Goal: Register for event/course

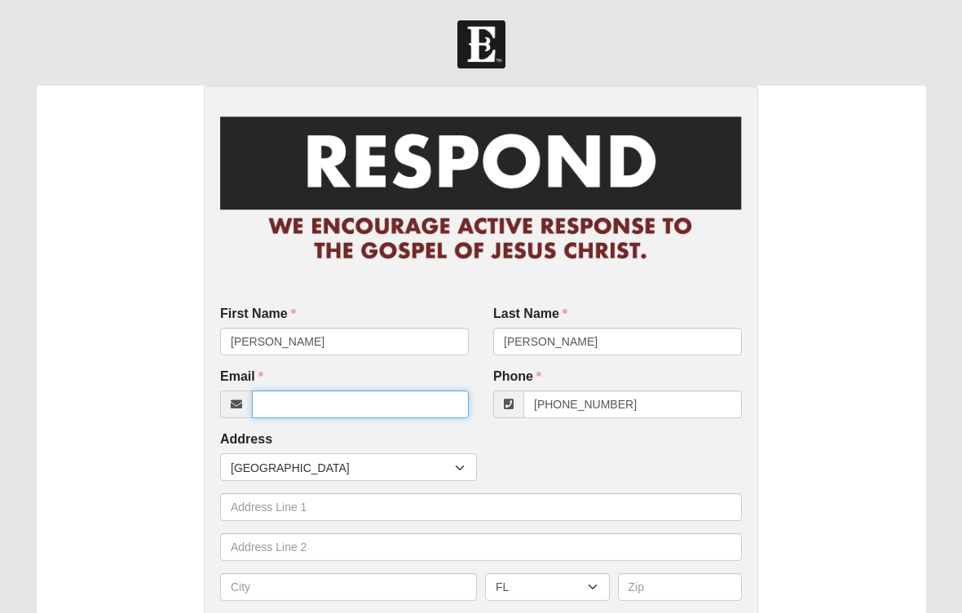
click at [290, 399] on input "Email" at bounding box center [360, 405] width 217 height 28
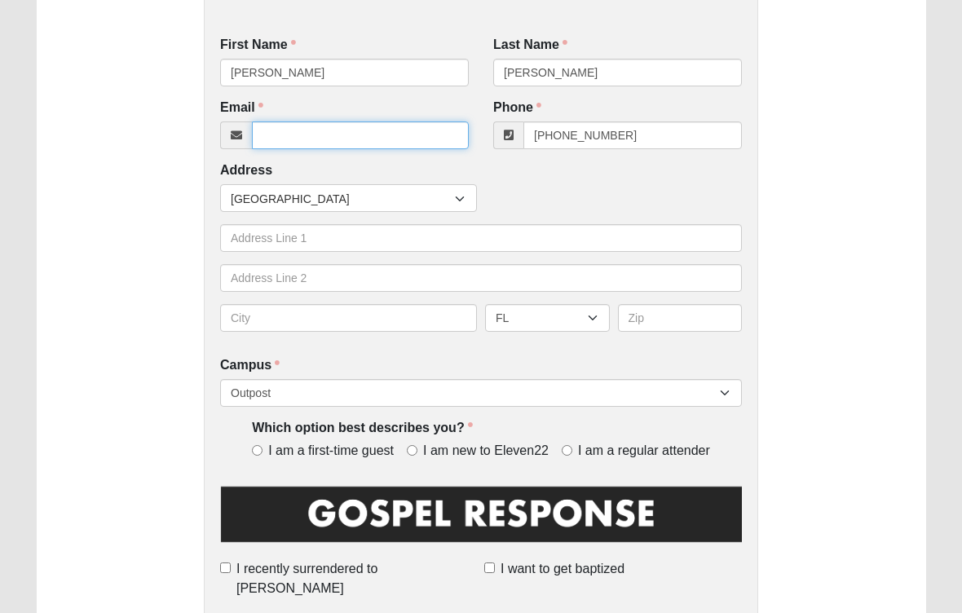
scroll to position [268, 0]
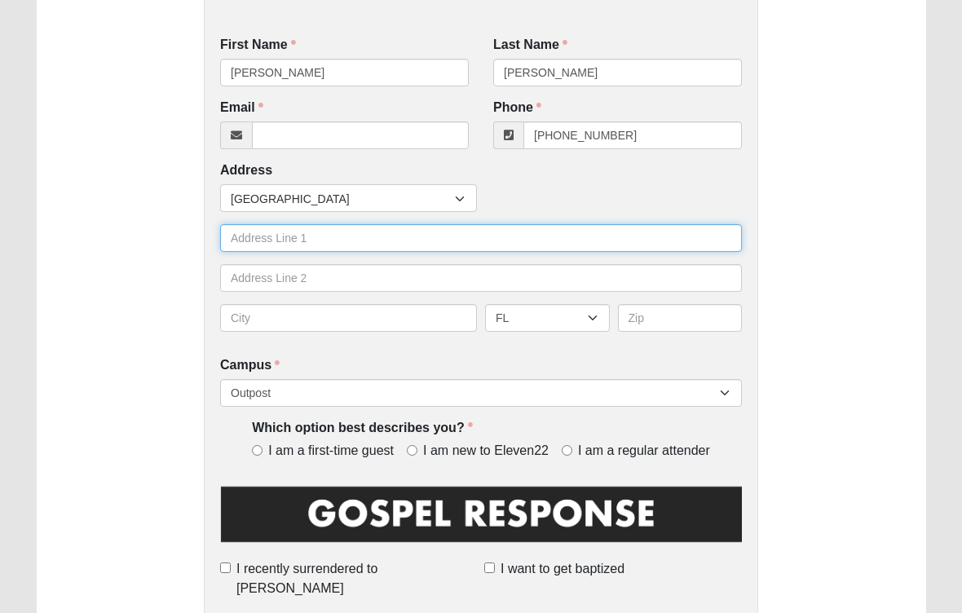
type input "2620 10th Avenue West"
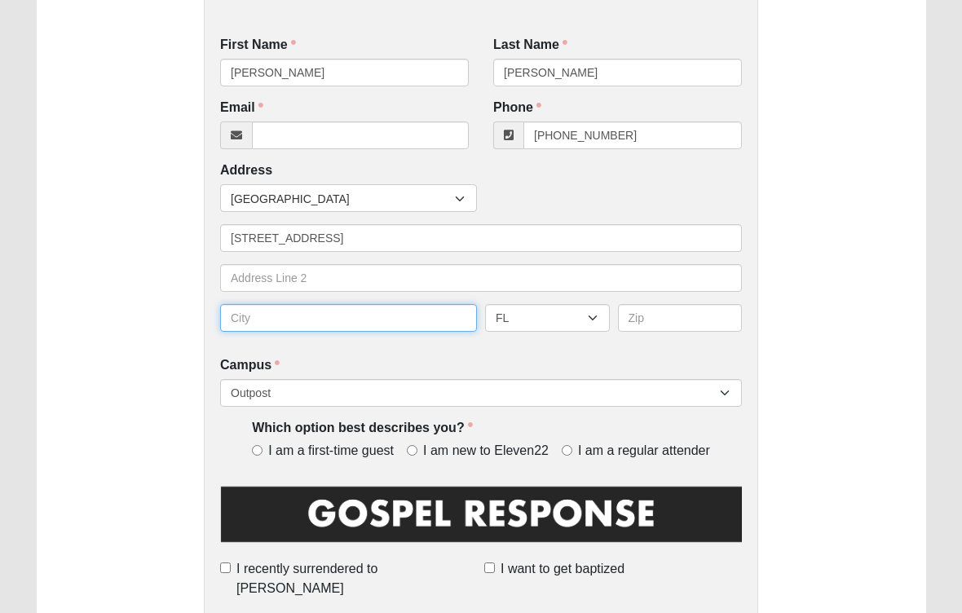
type input "Bradenton"
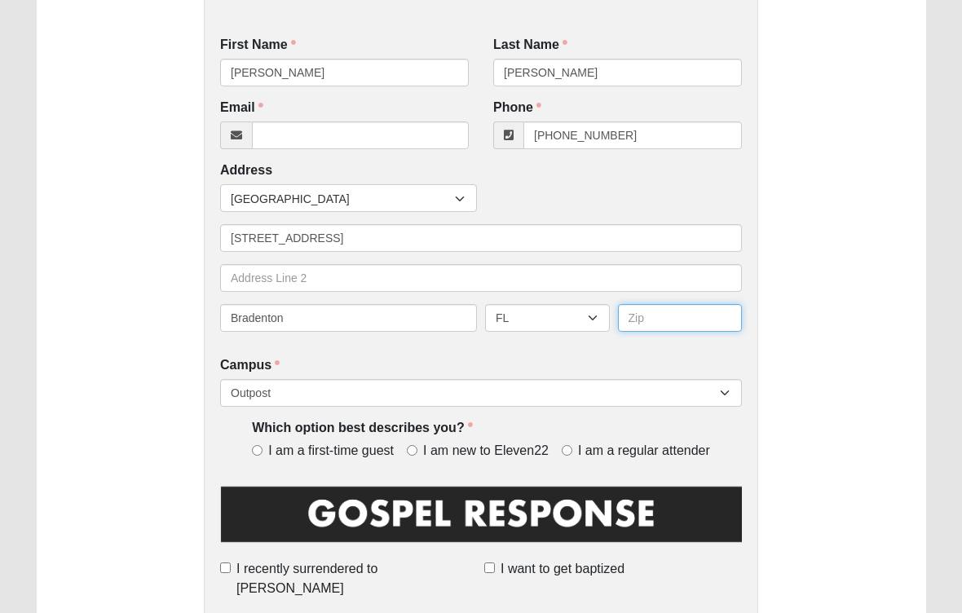
type input "34204"
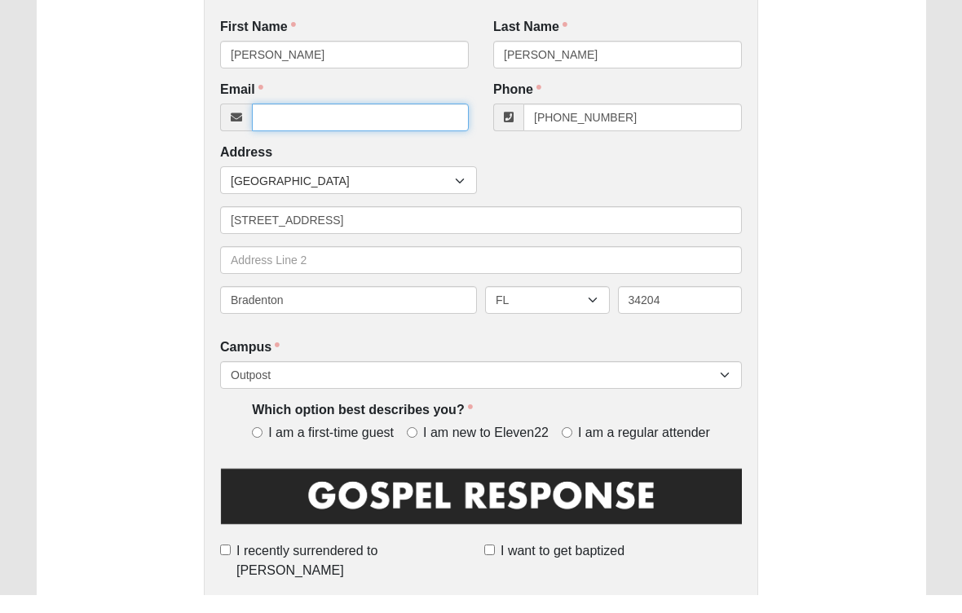
click at [287, 126] on input "Email" at bounding box center [360, 136] width 217 height 28
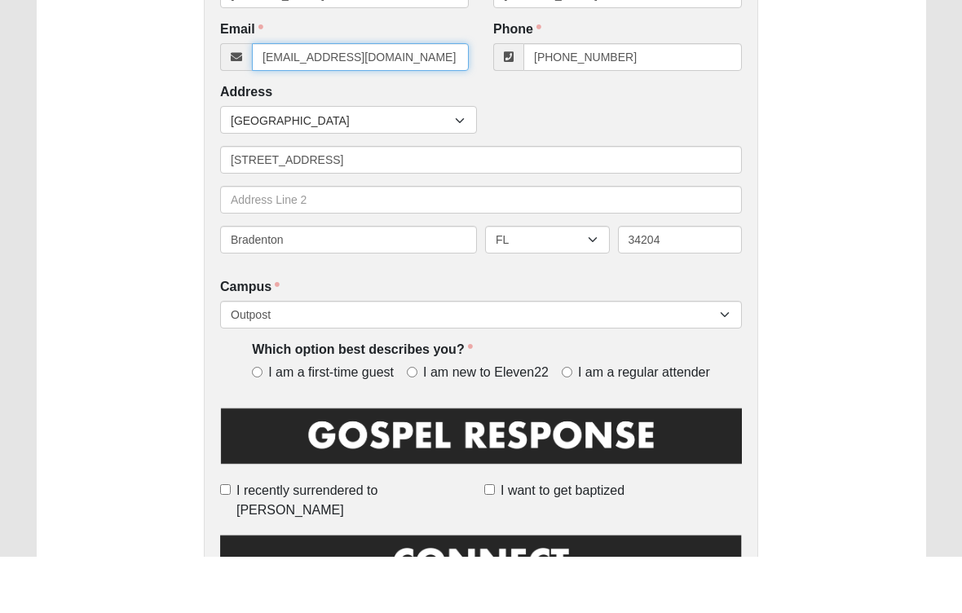
scroll to position [327, 0]
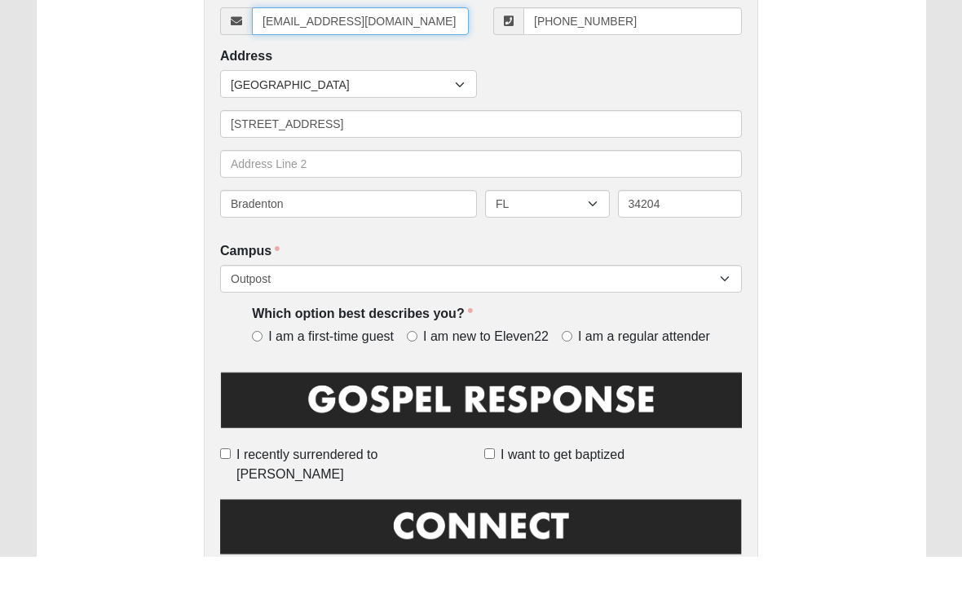
type input "jasonemyers75@icloud.com"
click at [568, 387] on input "I am a regular attender" at bounding box center [567, 392] width 11 height 11
radio input "true"
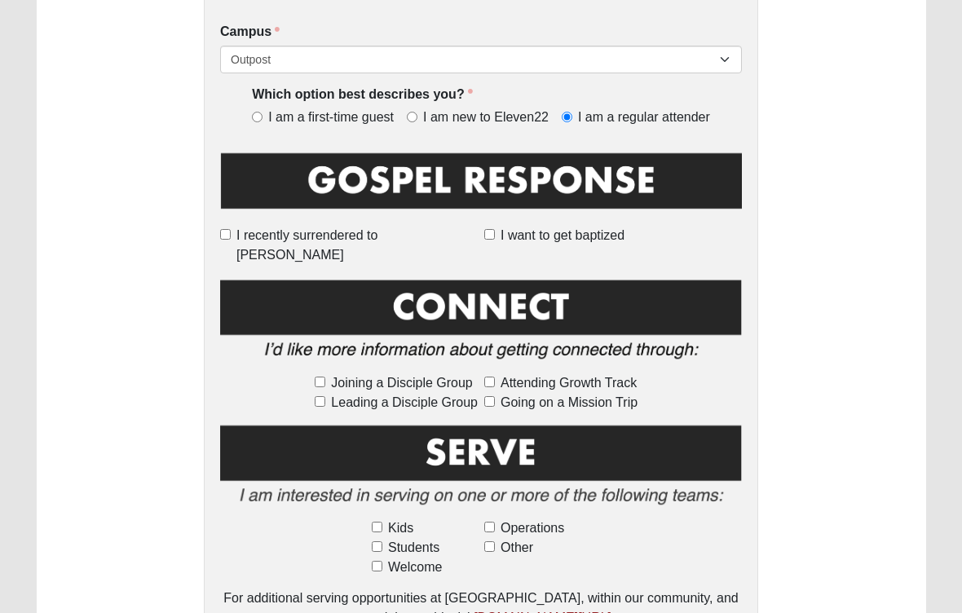
scroll to position [602, 0]
click at [325, 378] on input "Joining a Disciple Group" at bounding box center [320, 383] width 11 height 11
checkbox input "true"
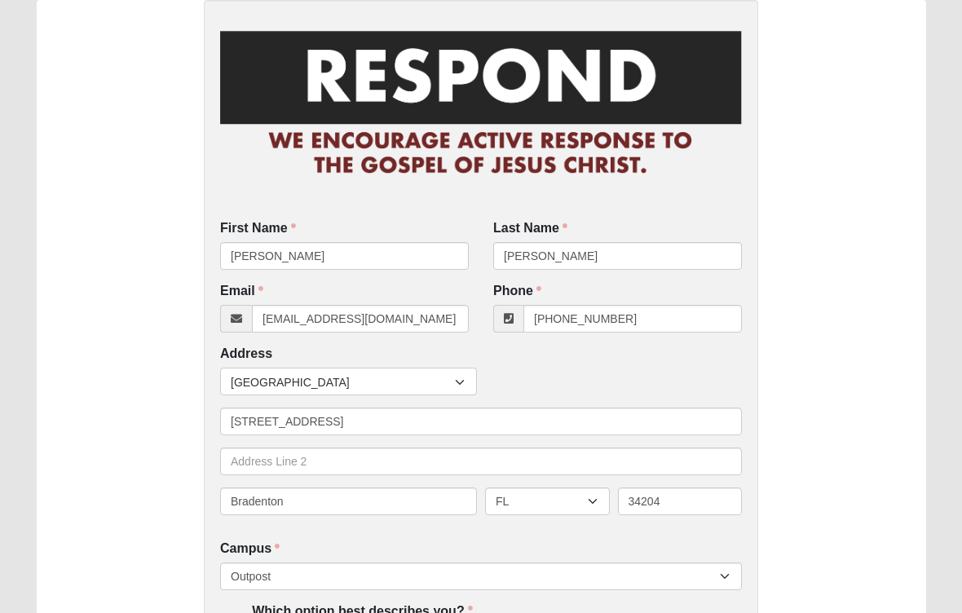
scroll to position [0, 0]
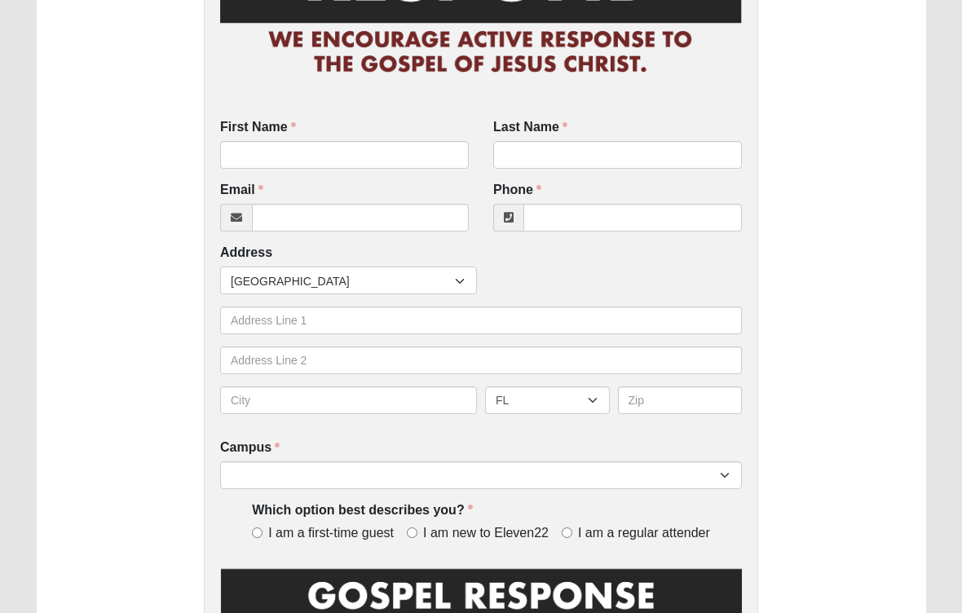
scroll to position [184, 0]
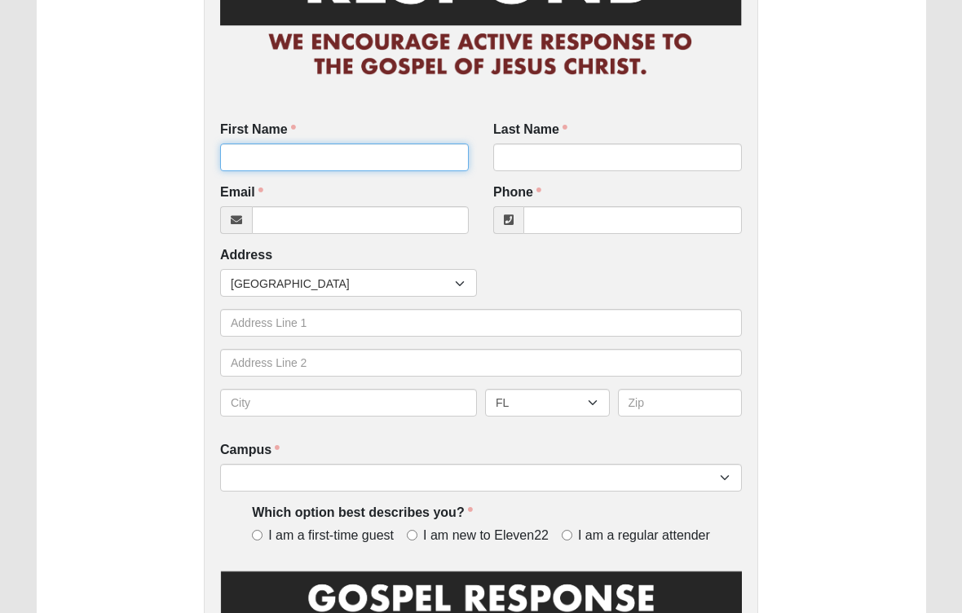
click at [240, 151] on input "First Name" at bounding box center [344, 158] width 249 height 28
type input "Jason"
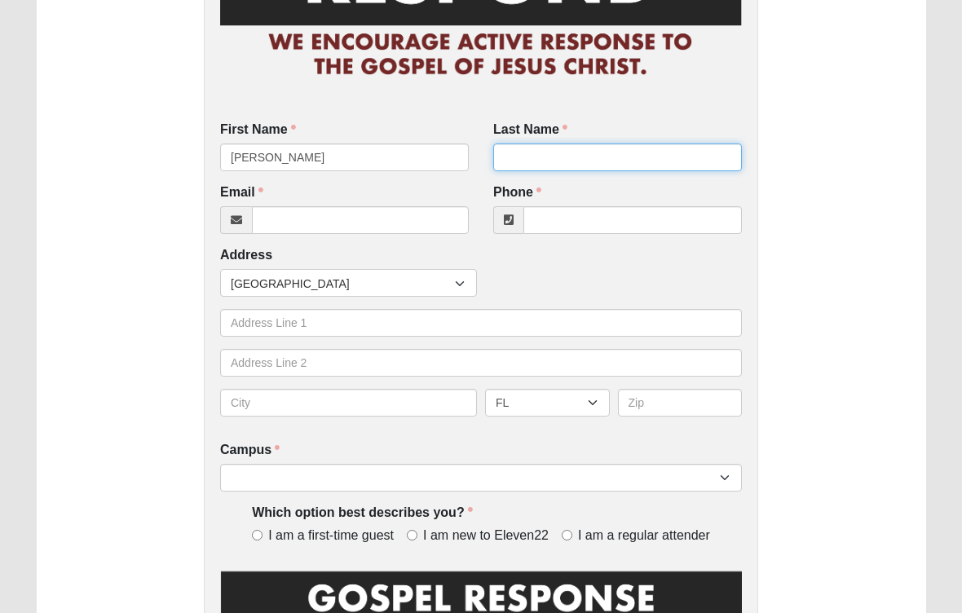
click at [543, 151] on input "Last Name" at bounding box center [617, 158] width 249 height 28
type input "Myers"
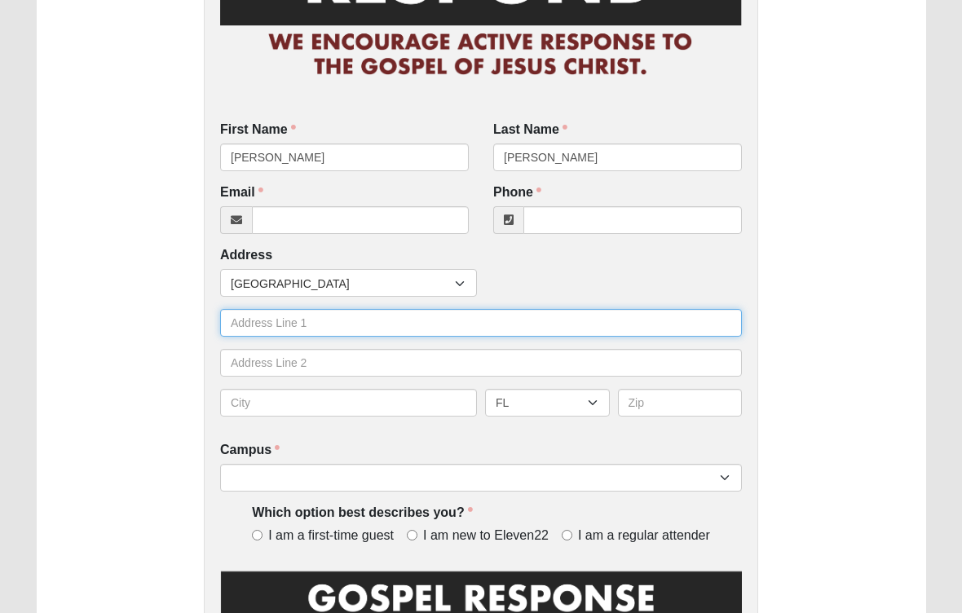
type input "2620 10th Avenue West"
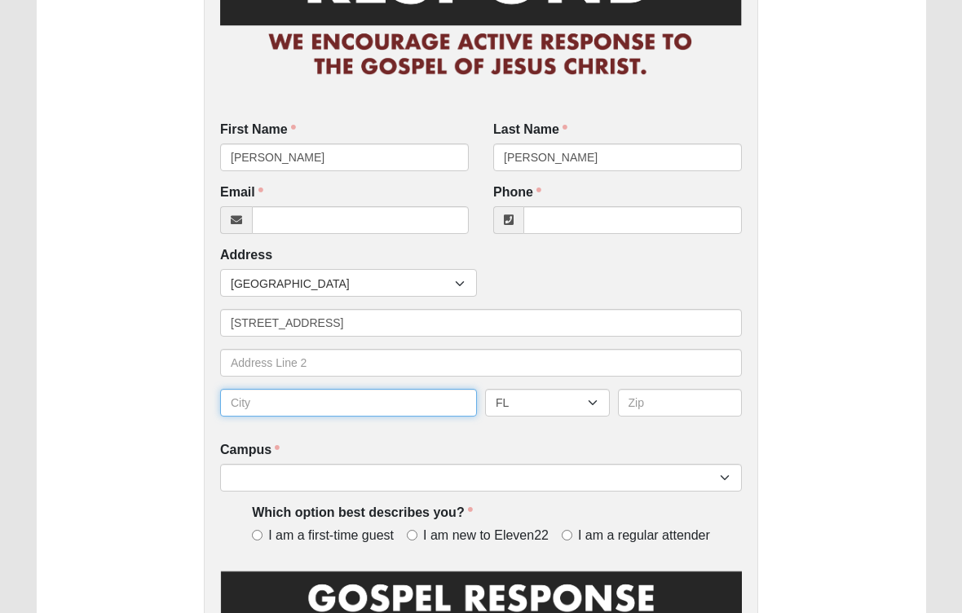
type input "Bradenton"
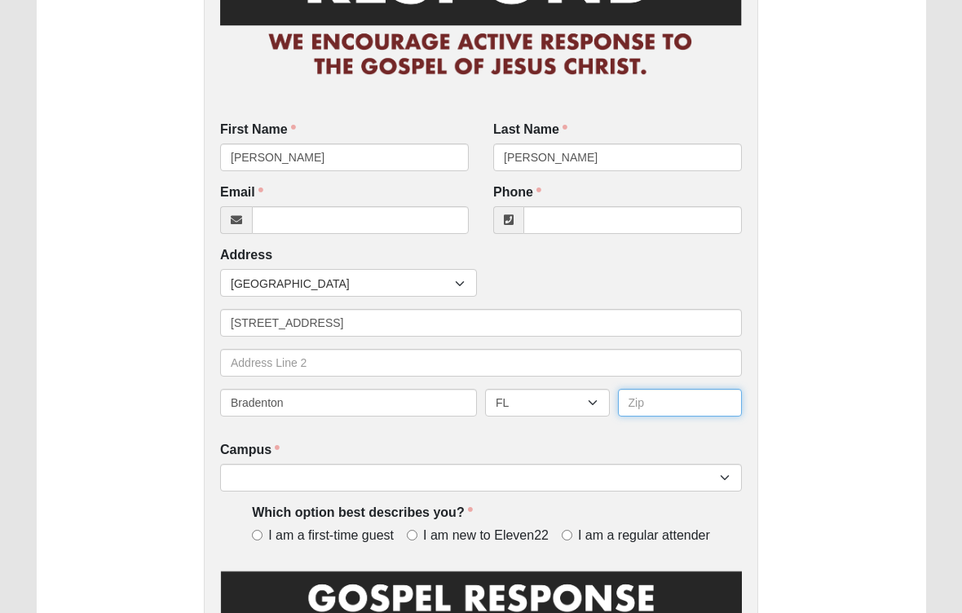
type input "34204"
click at [307, 219] on input "Email" at bounding box center [360, 220] width 217 height 28
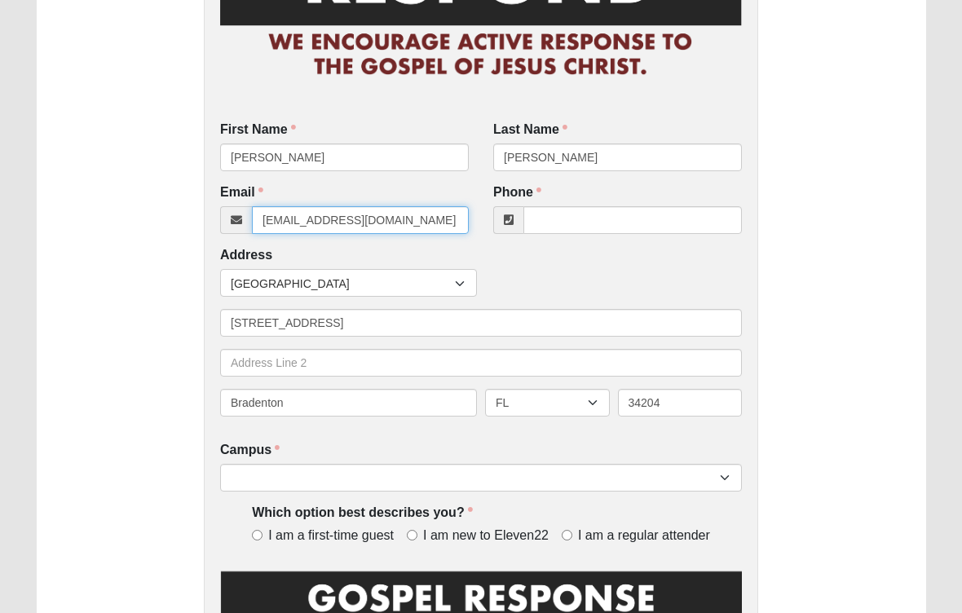
type input "jasonemyers75@icloud.com"
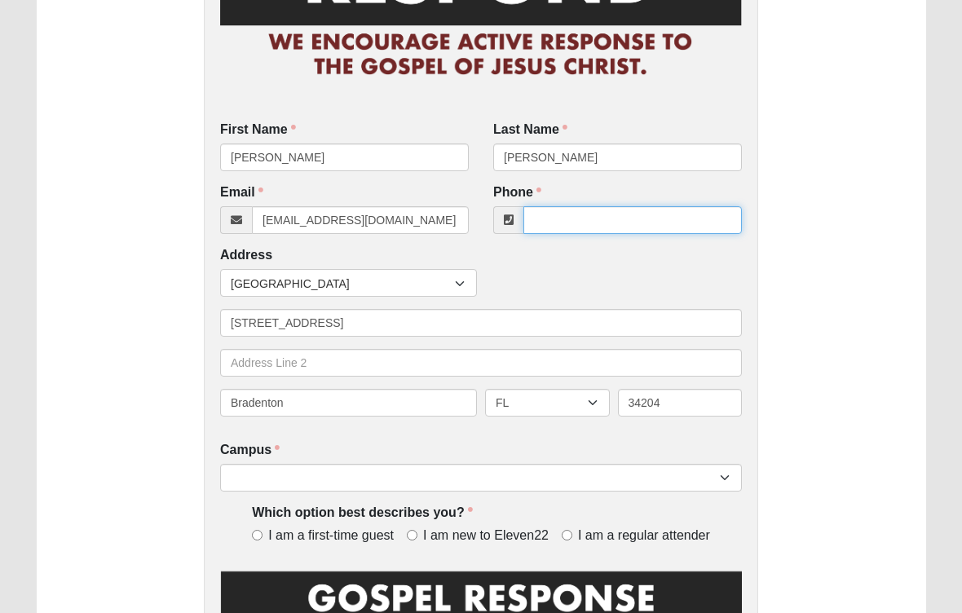
click at [564, 228] on input "Phone" at bounding box center [633, 220] width 219 height 28
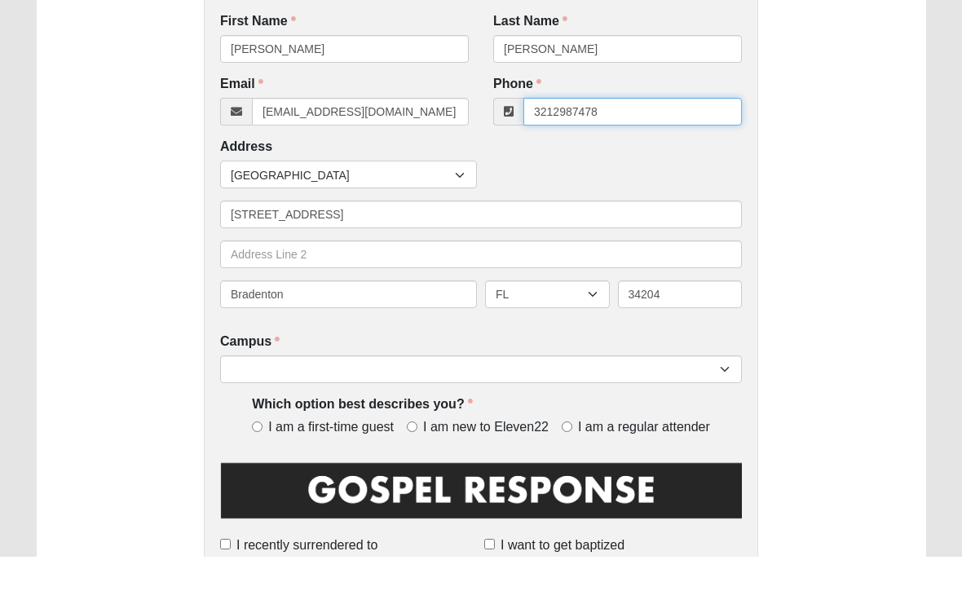
scroll to position [241, 0]
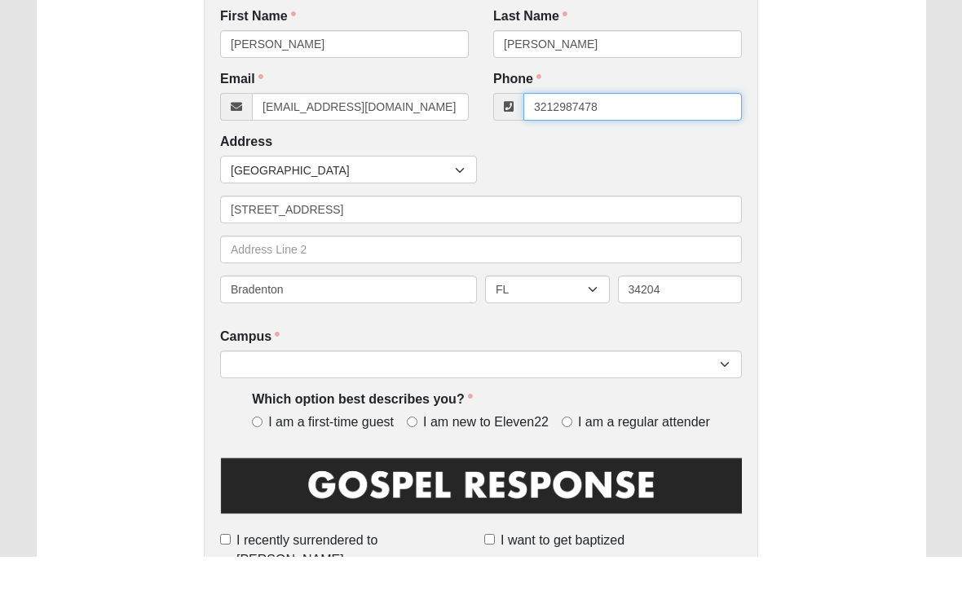
type input "3212987478"
click at [586, 470] on span "I am a regular attender" at bounding box center [644, 479] width 132 height 19
click at [572, 473] on input "I am a regular attender" at bounding box center [567, 478] width 11 height 11
radio input "true"
type input "(321) 298-7478"
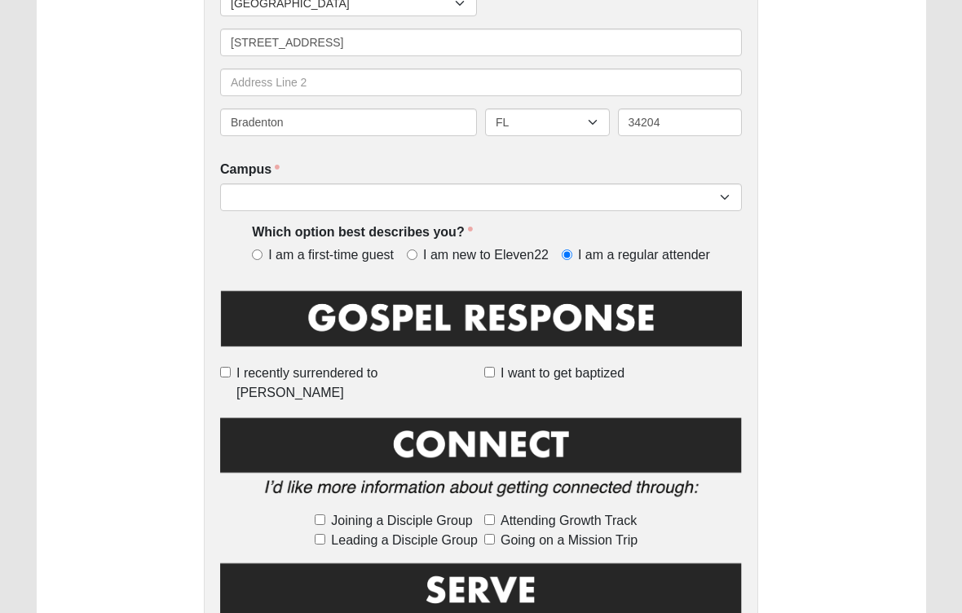
scroll to position [465, 0]
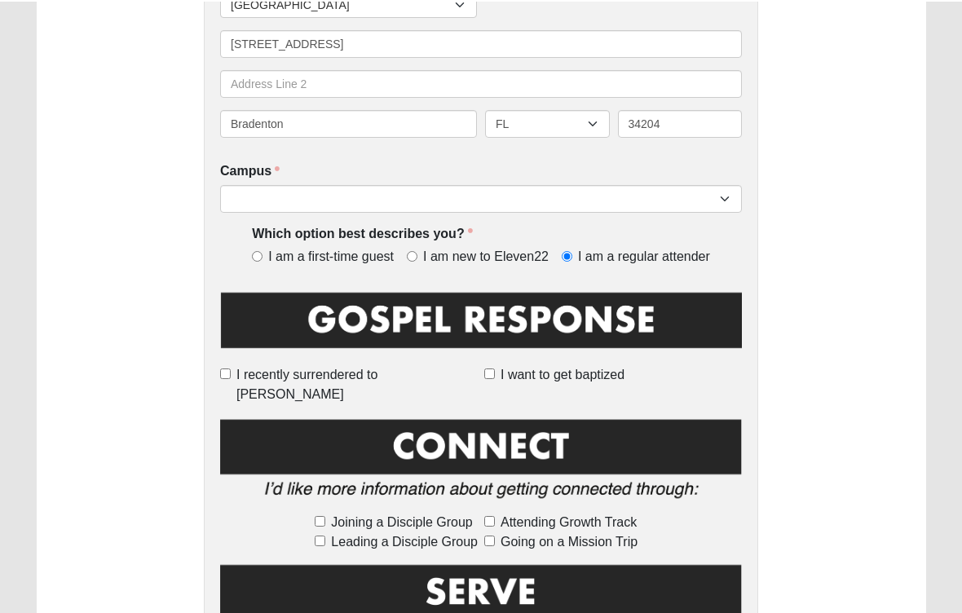
click at [333, 511] on span "Joining a Disciple Group" at bounding box center [401, 521] width 141 height 20
click at [325, 515] on input "Joining a Disciple Group" at bounding box center [320, 520] width 11 height 11
checkbox input "true"
click at [503, 513] on span "Attending Growth Track" at bounding box center [569, 523] width 136 height 20
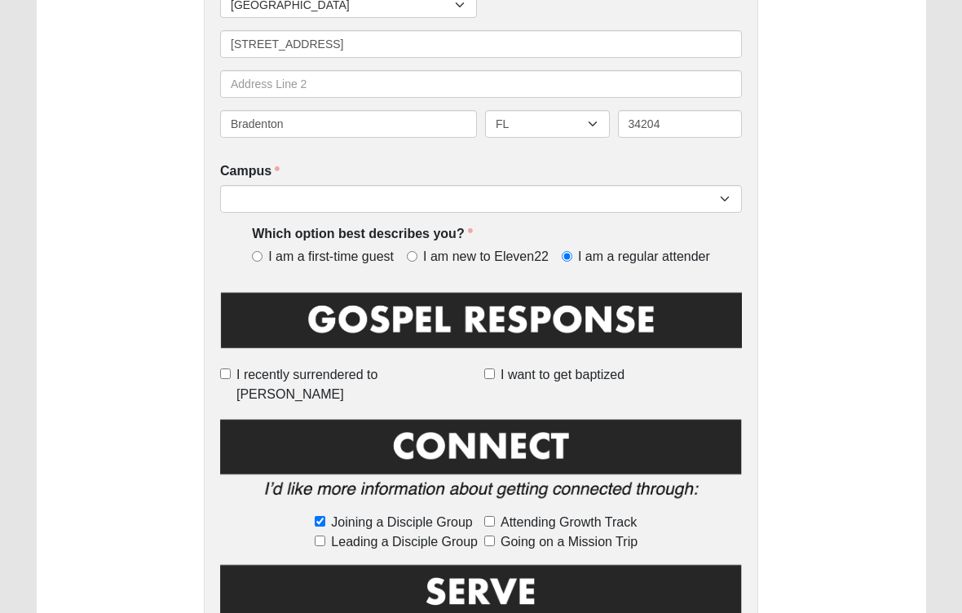
click at [495, 516] on input "Attending Growth Track" at bounding box center [489, 521] width 11 height 11
checkbox input "true"
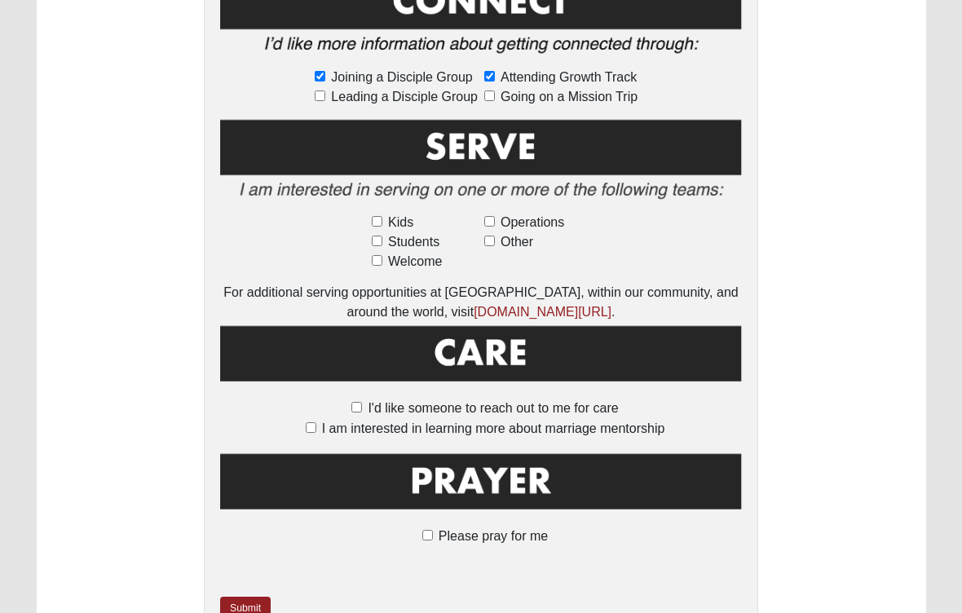
scroll to position [960, 0]
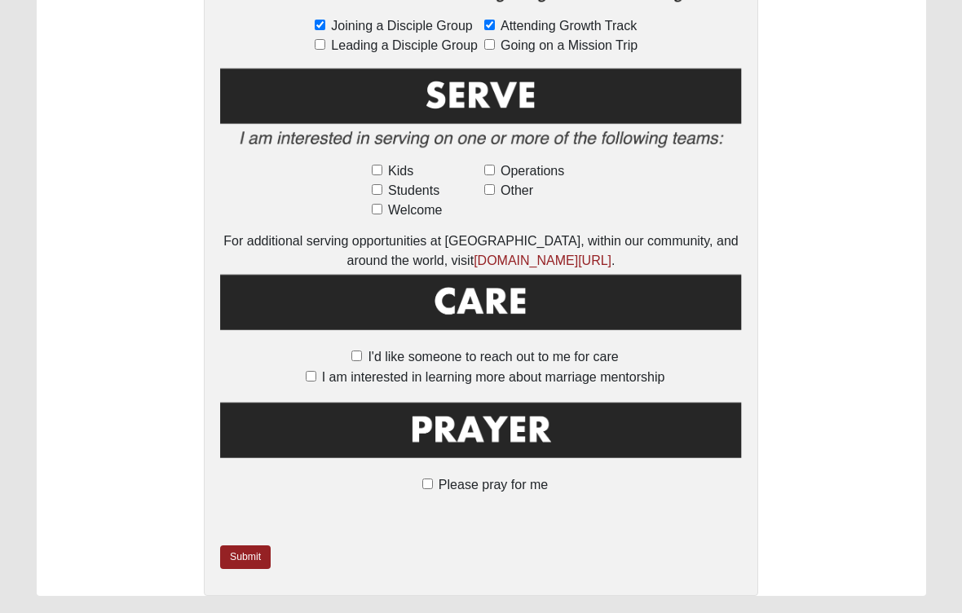
click at [439, 478] on span "Please pray for me" at bounding box center [493, 485] width 109 height 14
click at [433, 479] on input "Please pray for me" at bounding box center [427, 484] width 11 height 11
checkbox input "true"
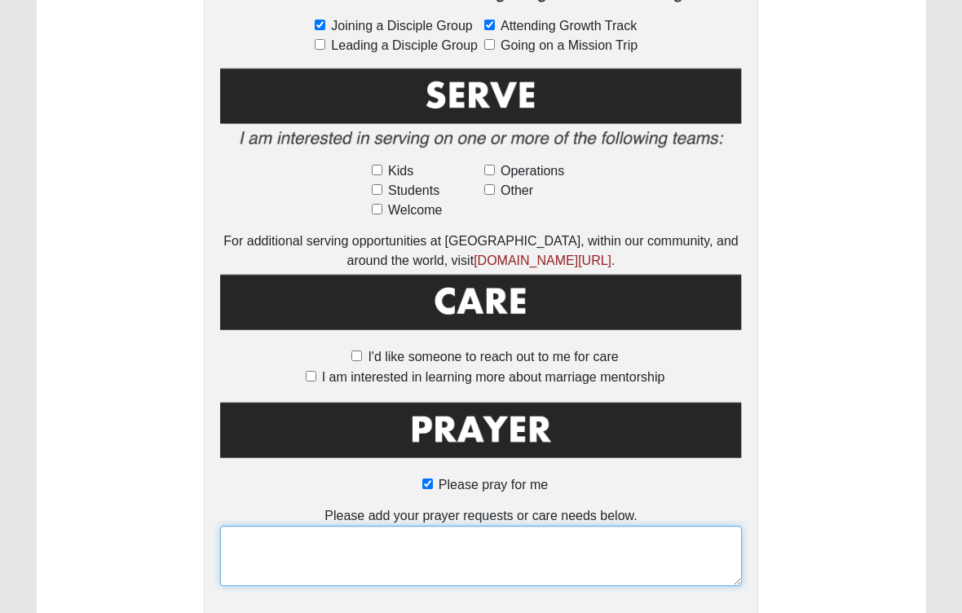
click at [250, 526] on textarea at bounding box center [481, 556] width 522 height 60
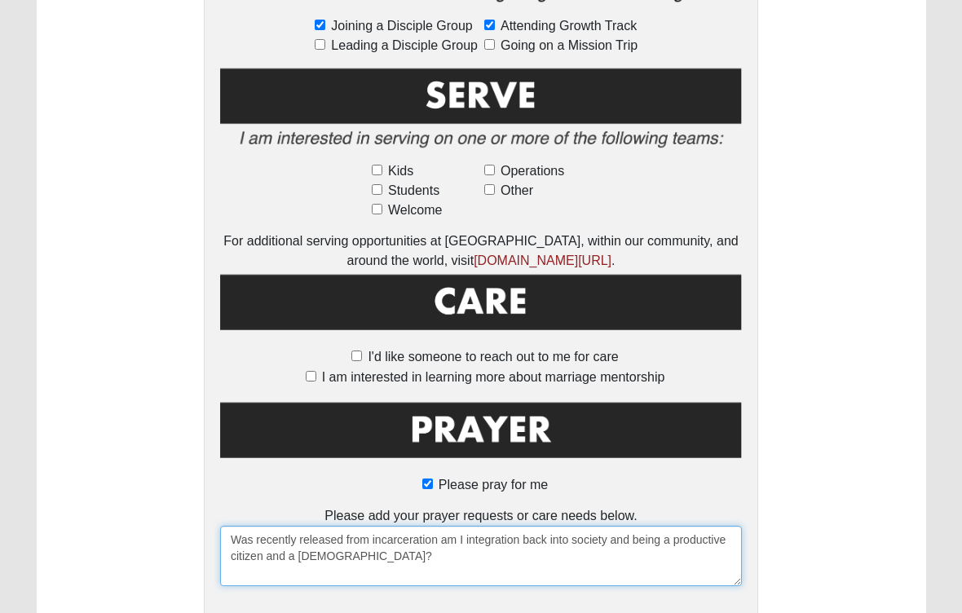
click at [462, 526] on textarea "Was recently released from incarceration am I integration back into society and…" at bounding box center [481, 556] width 522 height 60
click at [421, 528] on textarea "Was recently released from incarceration and my integration back into society a…" at bounding box center [481, 556] width 522 height 60
type textarea "Was recently released from incarceration and my integration back into society a…"
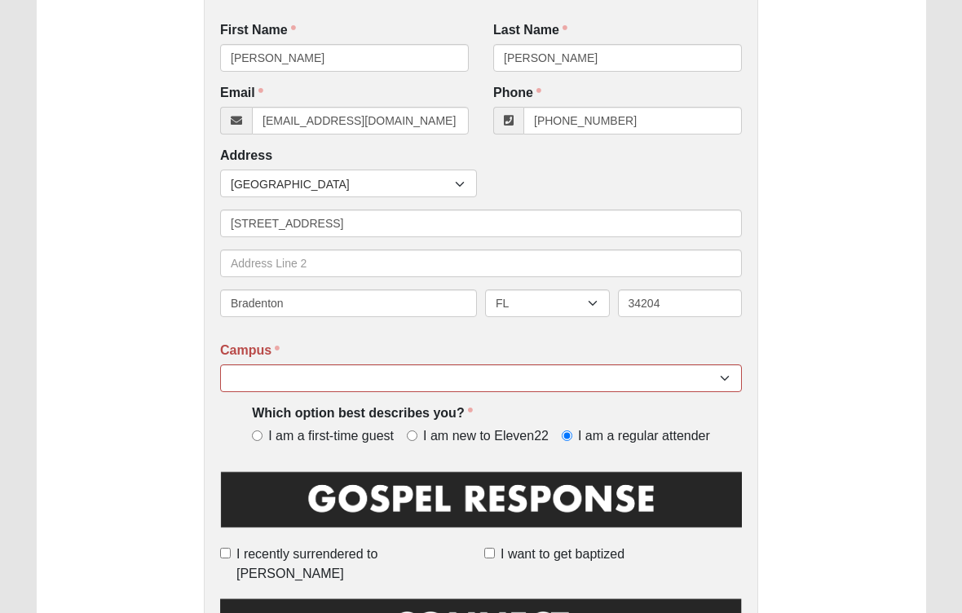
scroll to position [364, 0]
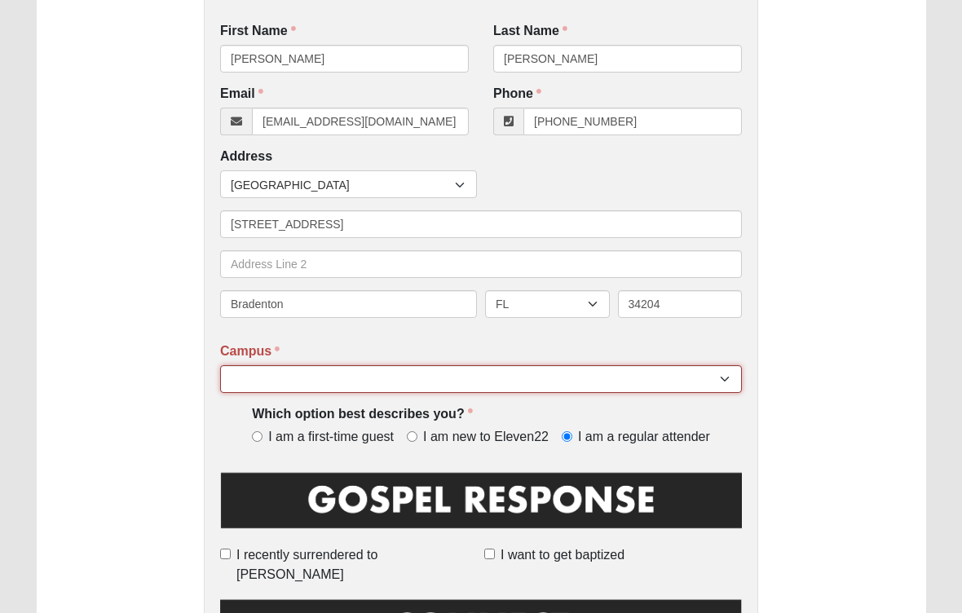
click at [254, 387] on select "Arlington Baymeadows Eleven22 Online Fleming Island Jesup Mandarin North Jax Or…" at bounding box center [481, 379] width 522 height 28
select select "20"
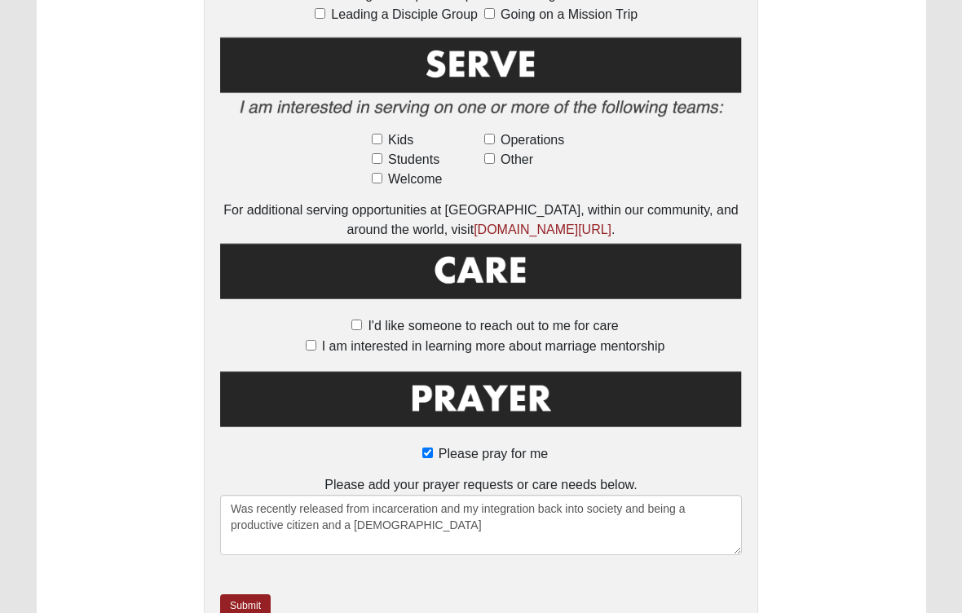
scroll to position [1040, 0]
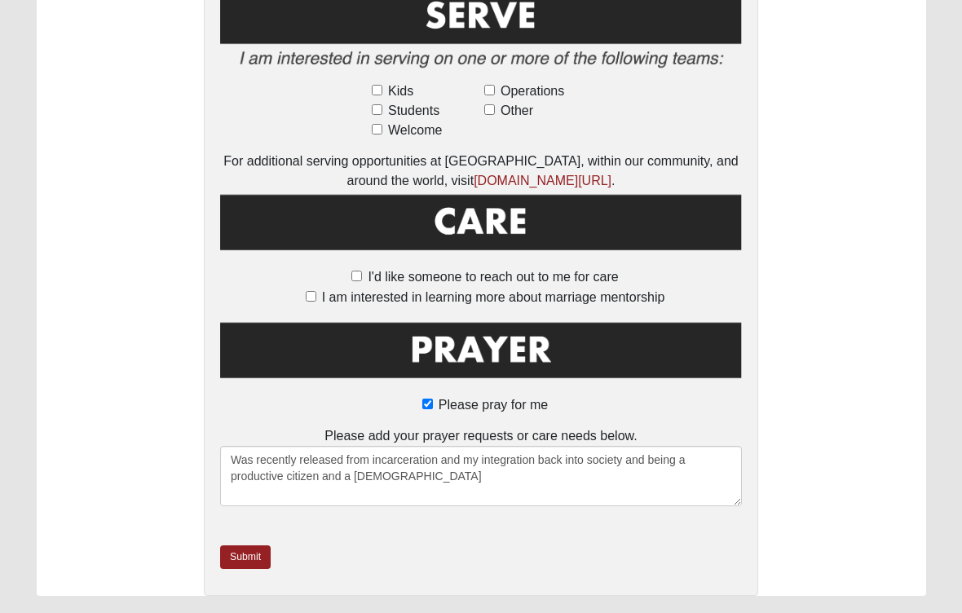
click at [256, 546] on link "Submit" at bounding box center [245, 558] width 51 height 24
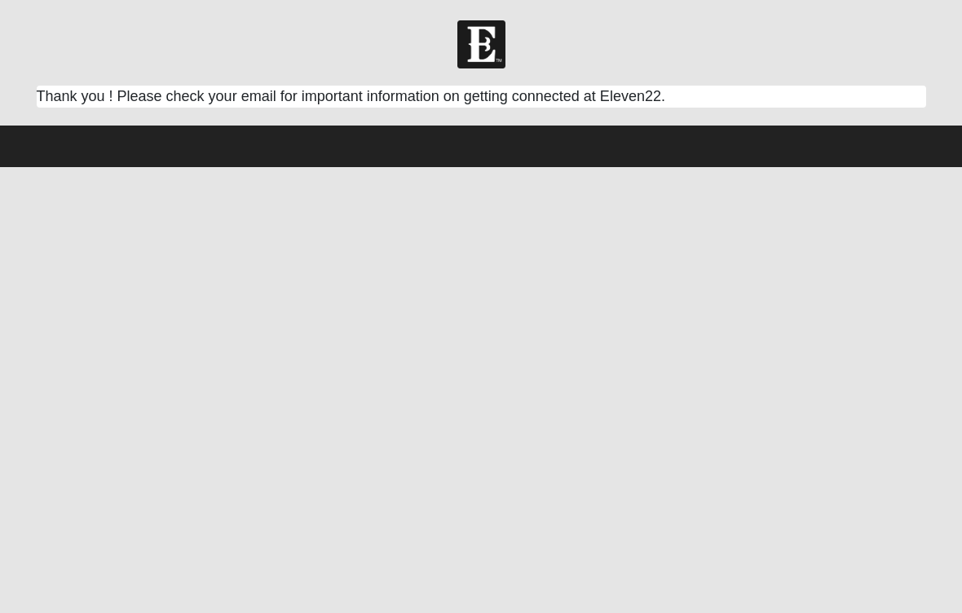
scroll to position [0, 0]
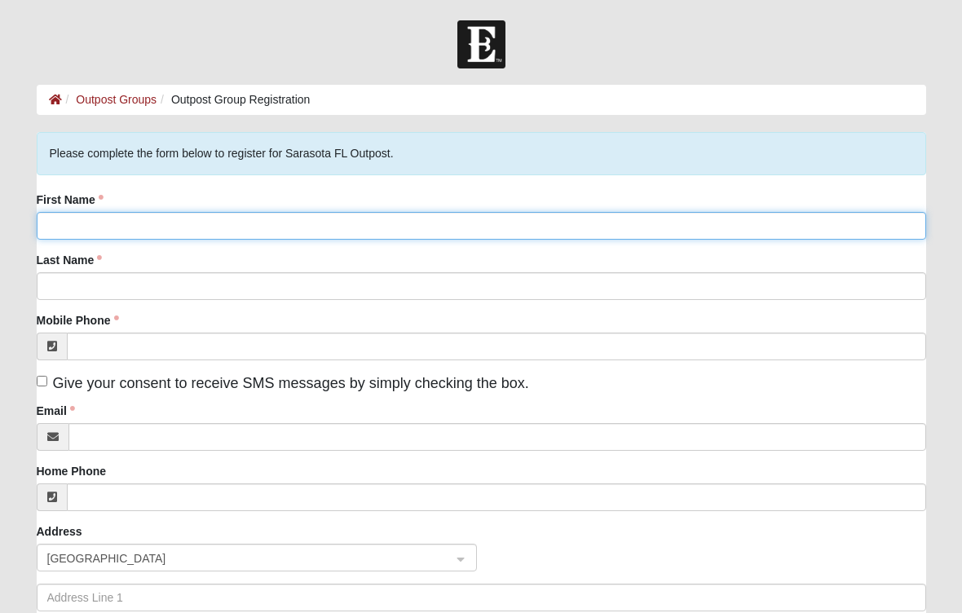
click at [100, 217] on input "First Name" at bounding box center [482, 226] width 890 height 28
type input "Jason"
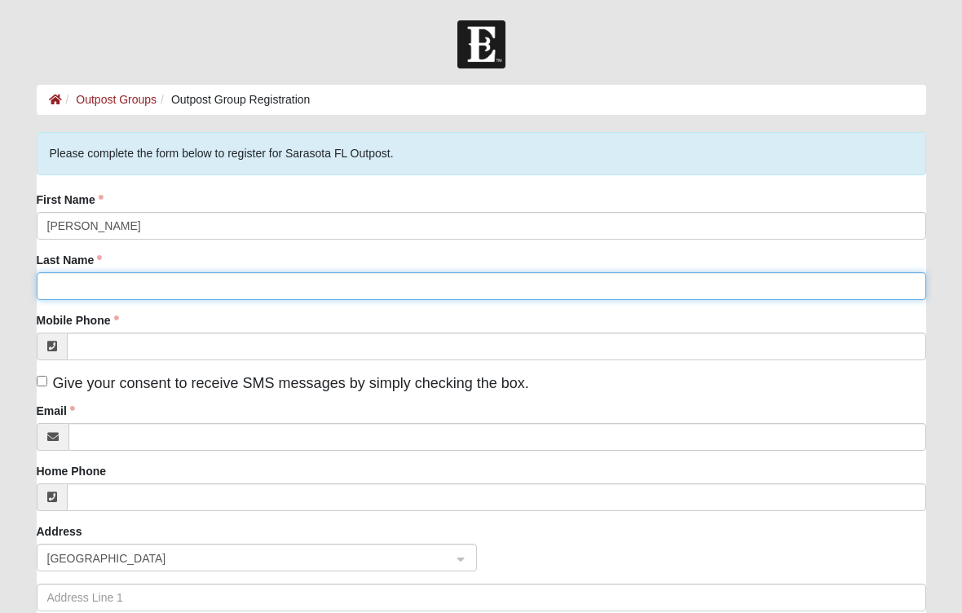
type input "Myers"
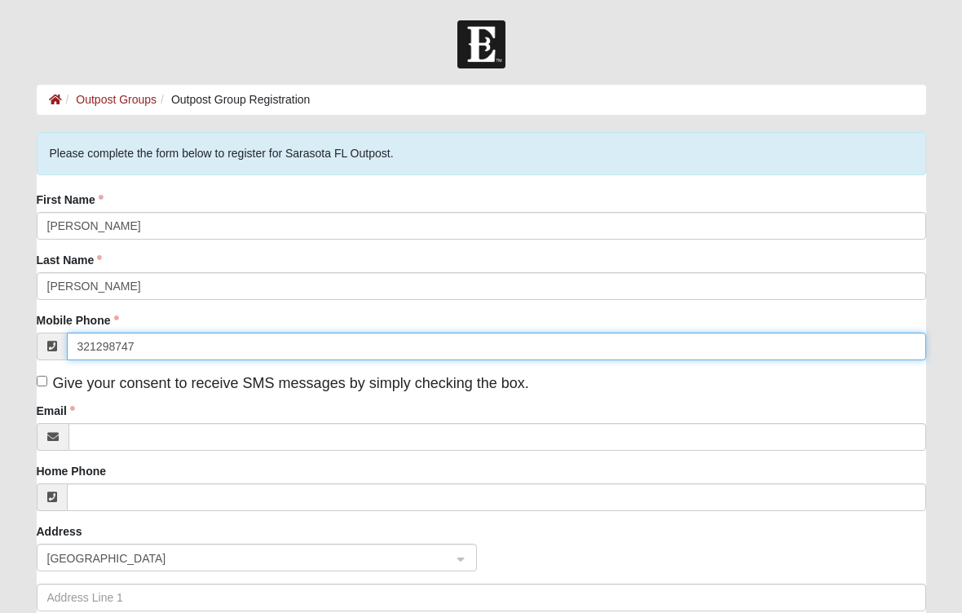
type input "(321) 298-7478"
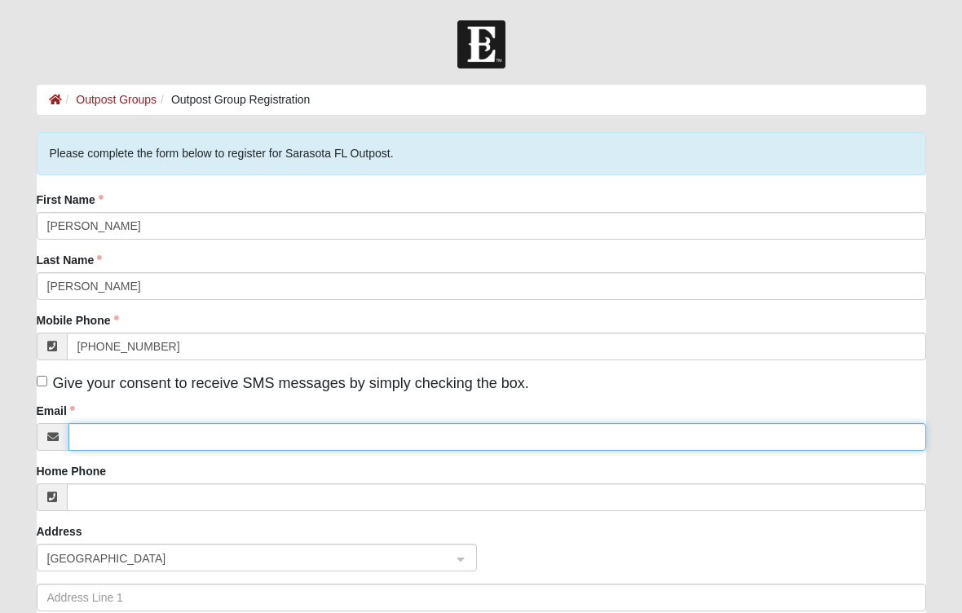
click at [98, 440] on input "Email" at bounding box center [498, 437] width 858 height 28
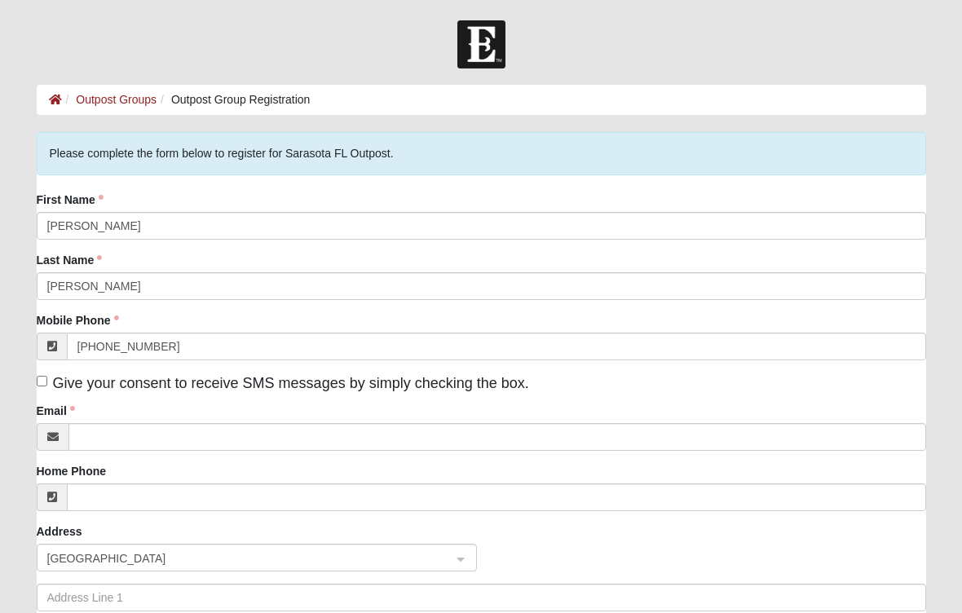
click at [43, 386] on input "Give your consent to receive SMS messages by simply checking the box." at bounding box center [42, 381] width 11 height 11
checkbox input "true"
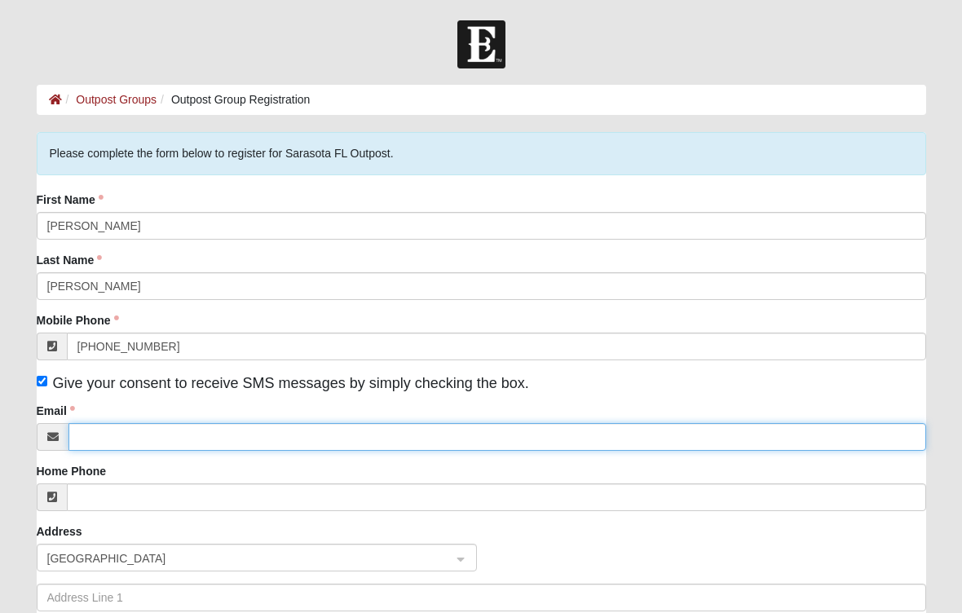
click at [108, 437] on input "Email" at bounding box center [498, 437] width 858 height 28
type input "jasonemyers75@icloud.com"
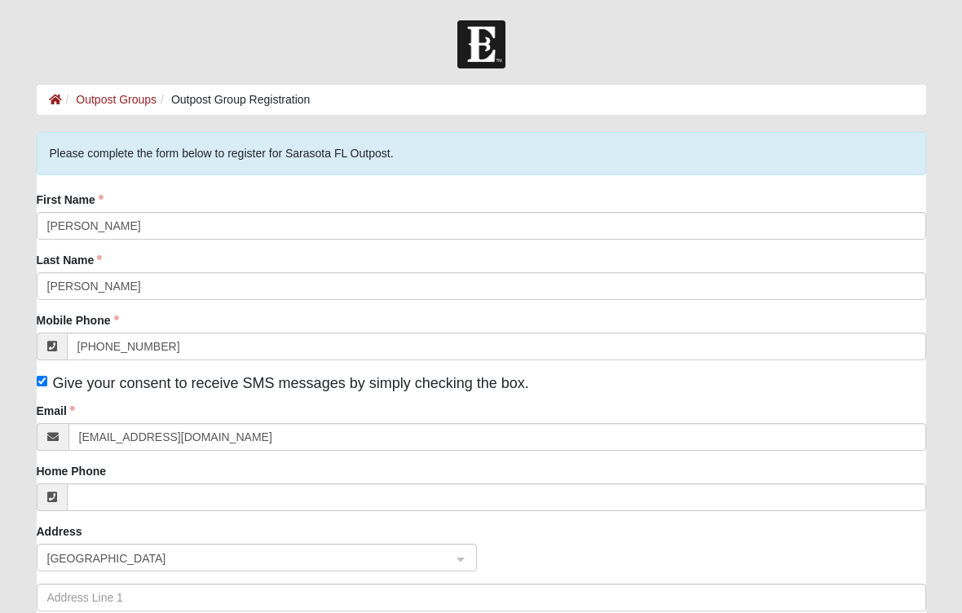
click at [81, 477] on label "Home Phone" at bounding box center [72, 471] width 70 height 16
click at [81, 484] on input "Home Phone" at bounding box center [497, 498] width 860 height 28
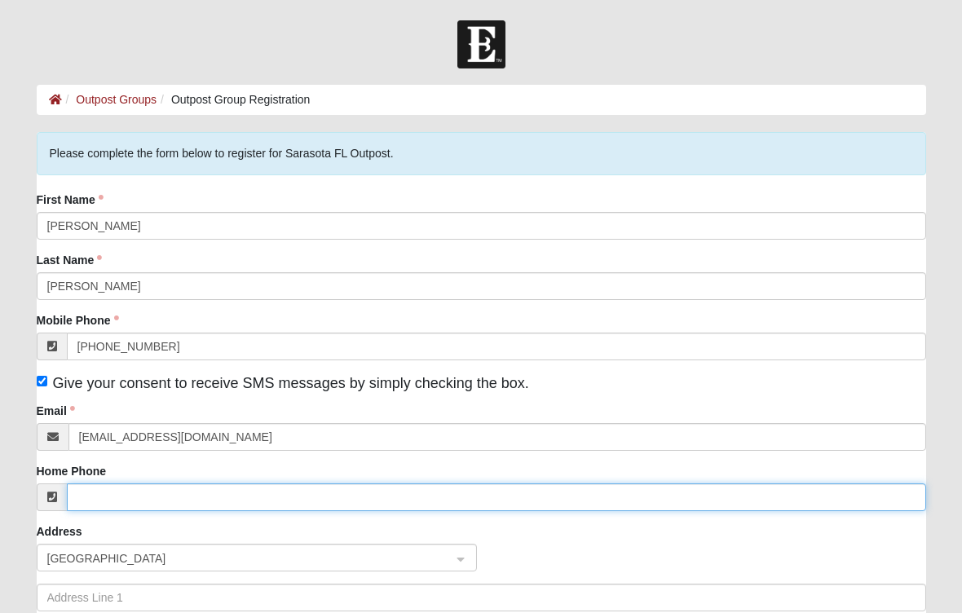
click at [83, 493] on input "Home Phone" at bounding box center [497, 498] width 860 height 28
type input "(321) 298-7478"
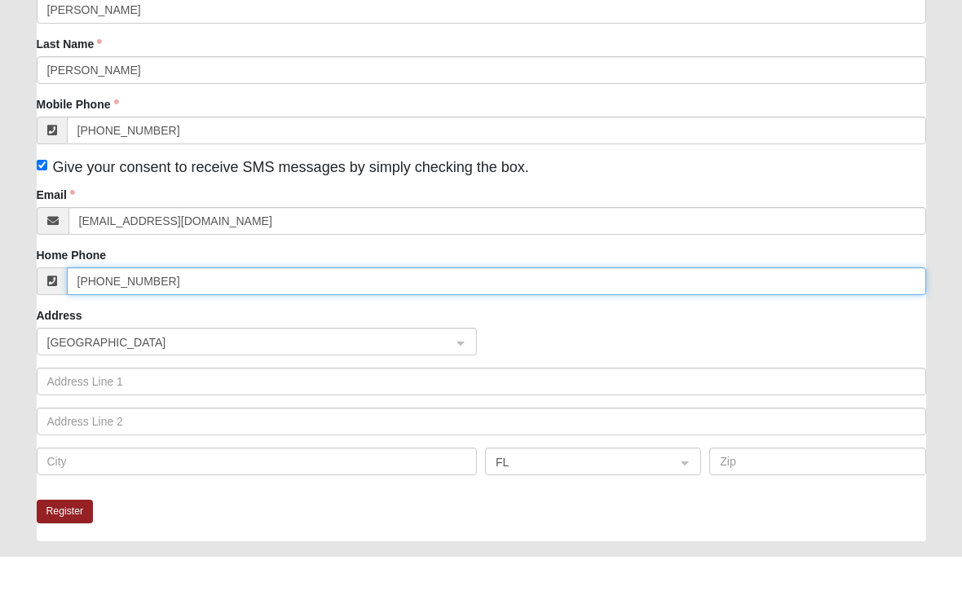
scroll to position [164, 0]
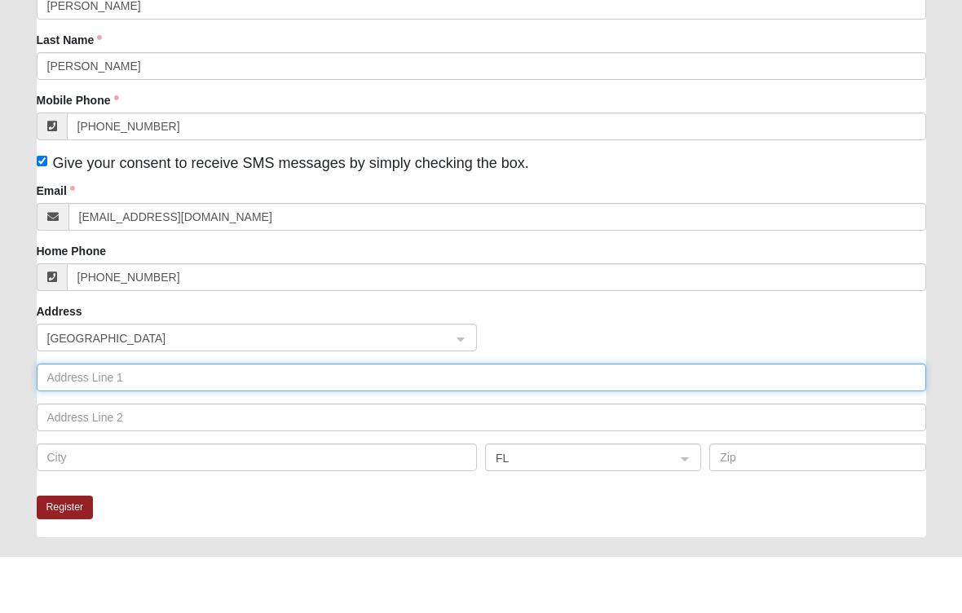
click at [90, 420] on input "text" at bounding box center [482, 434] width 890 height 28
type input "2620 10th Avenue West"
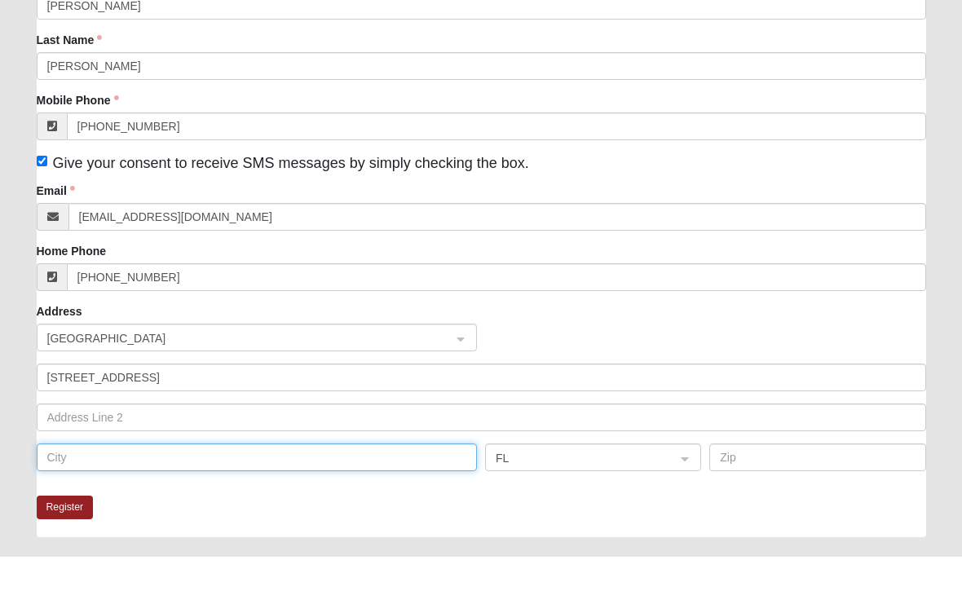
type input "Bradenton"
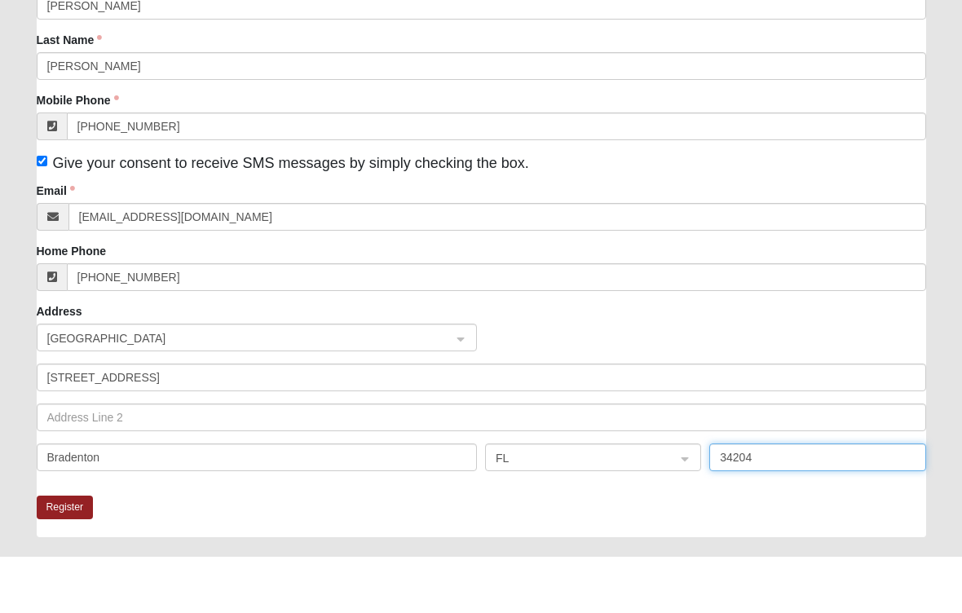
click at [780, 500] on input "34204" at bounding box center [817, 514] width 216 height 28
click at [795, 500] on input "34204" at bounding box center [817, 514] width 216 height 28
type input "34205"
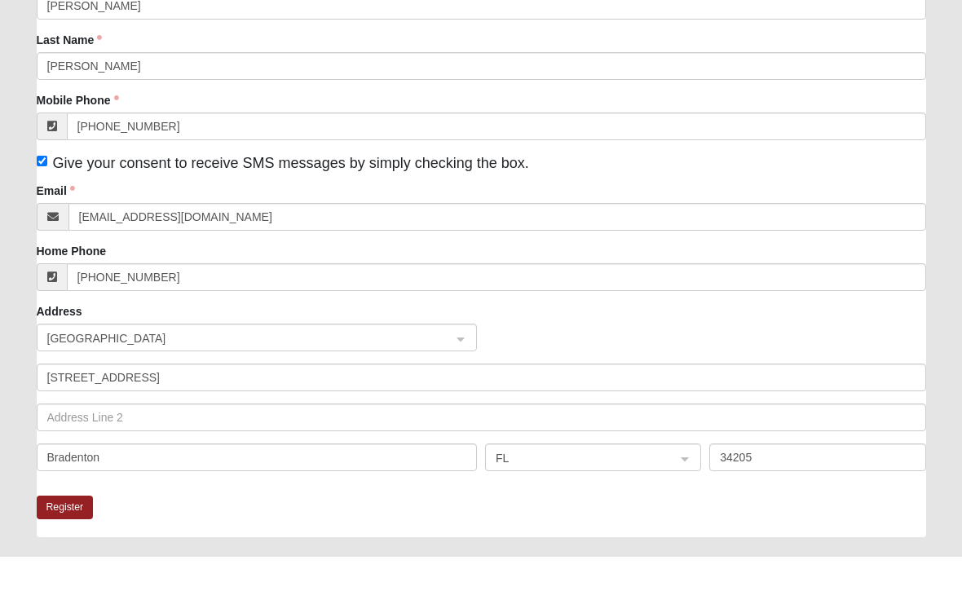
click at [64, 552] on button "Register" at bounding box center [65, 564] width 57 height 24
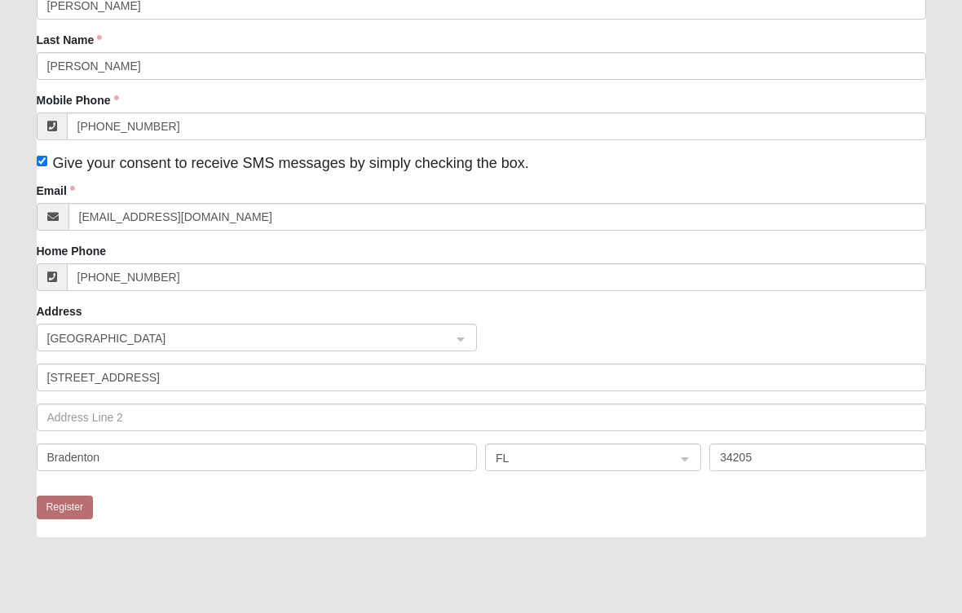
scroll to position [58, 0]
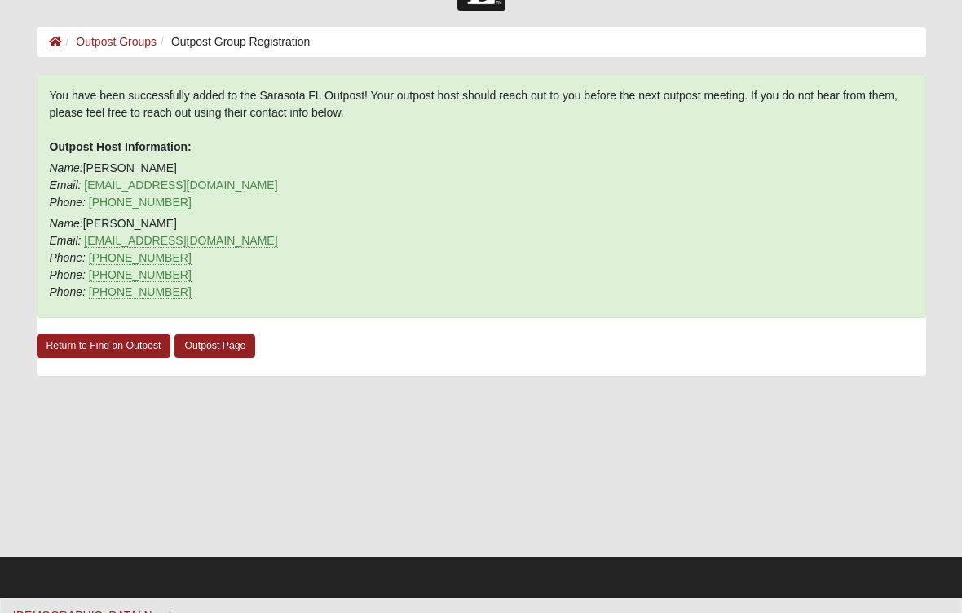
click at [224, 346] on link "Outpost Page" at bounding box center [215, 346] width 81 height 24
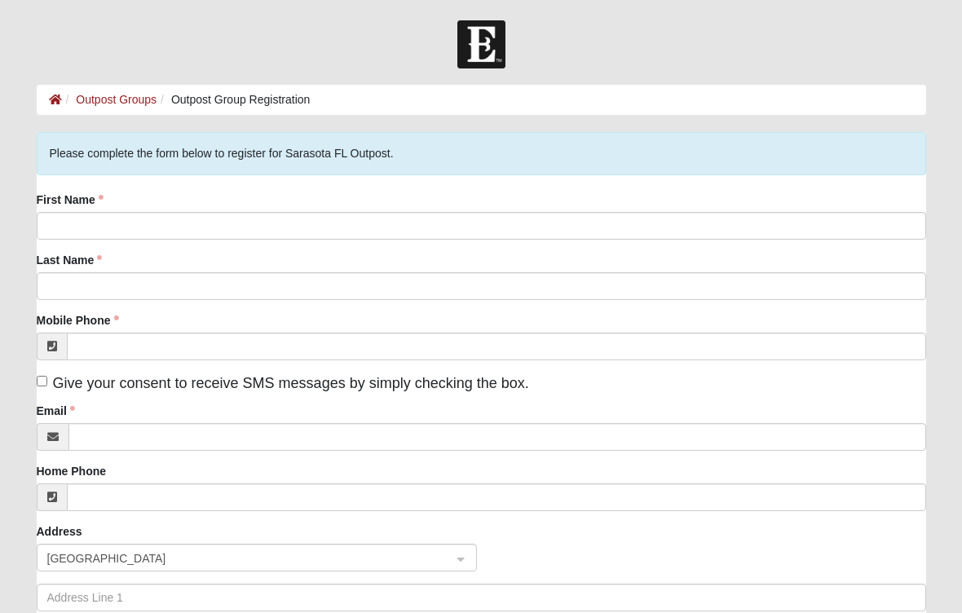
click at [112, 97] on link "Outpost Groups" at bounding box center [116, 99] width 81 height 13
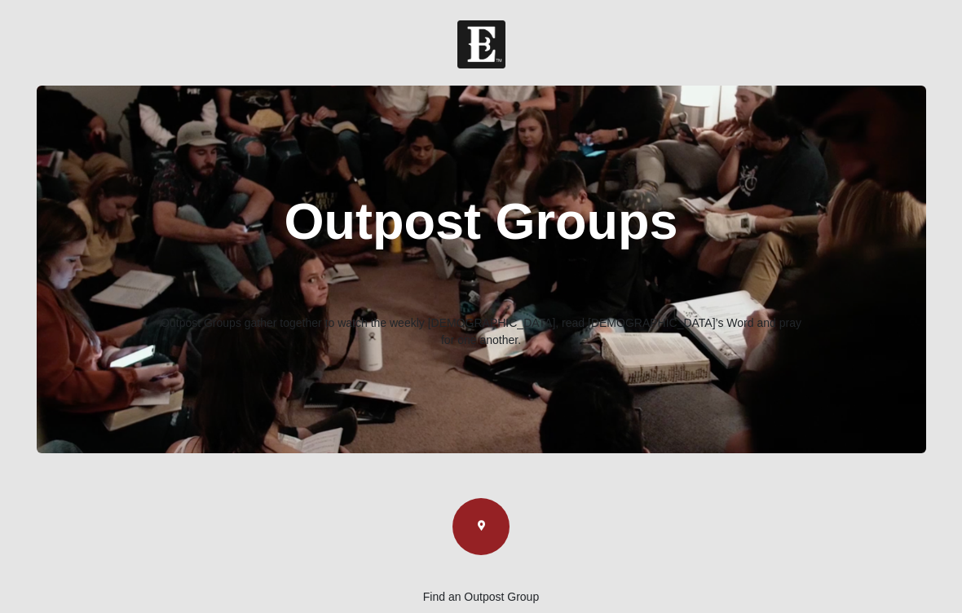
click at [92, 404] on div "Outpost Groups Outpost Groups gather together to watch the weekly sermon, read …" at bounding box center [482, 270] width 890 height 368
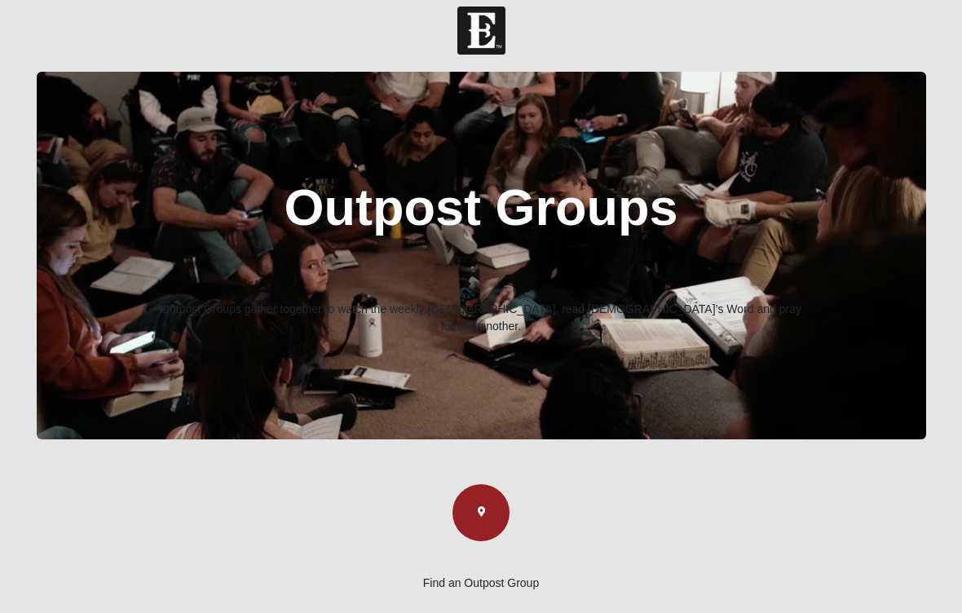
scroll to position [15, 0]
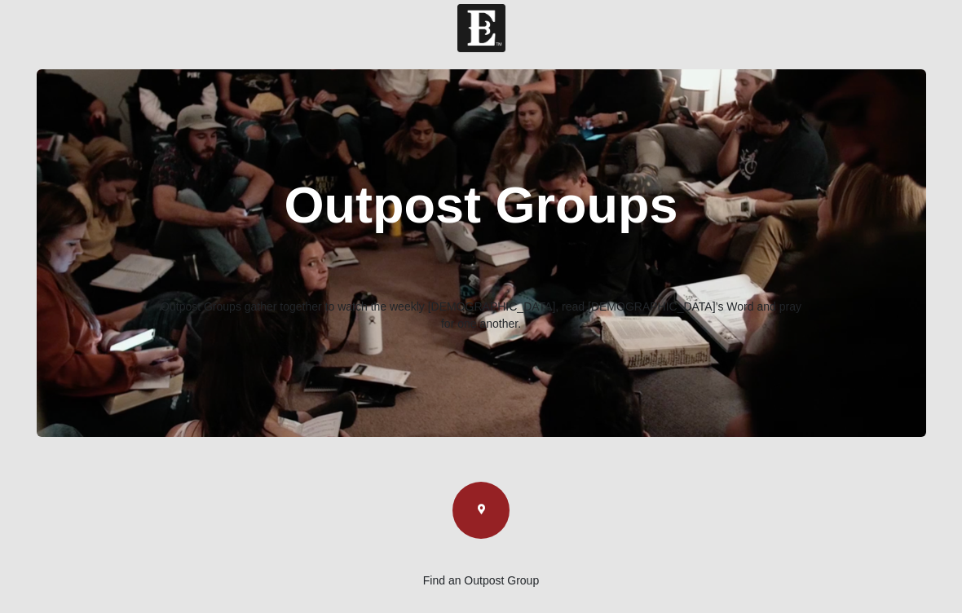
click at [238, 338] on h1 "Outpost Groups Outpost Groups gather together to watch the weekly sermon, read …" at bounding box center [481, 260] width 724 height 170
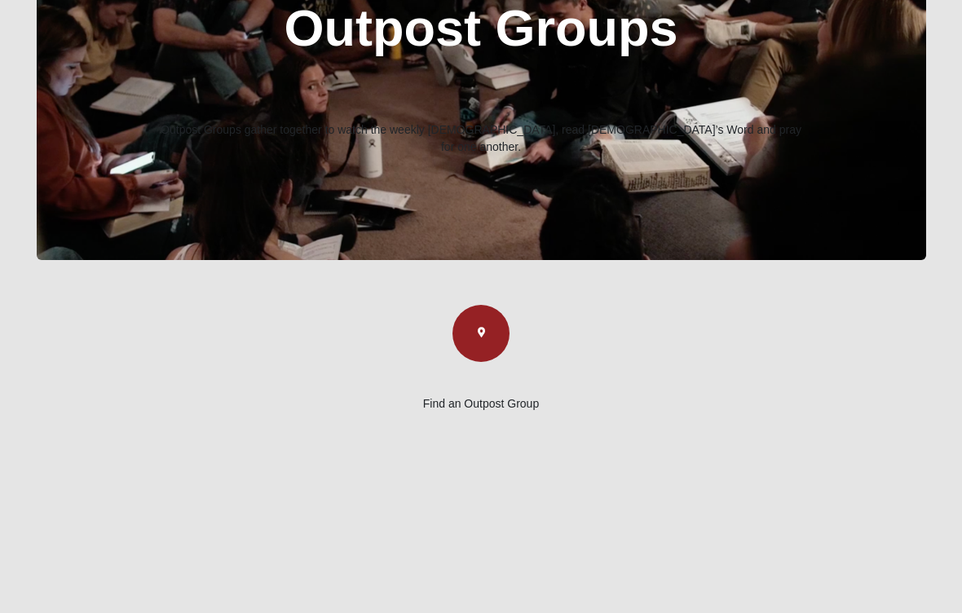
click at [493, 343] on button "button" at bounding box center [481, 334] width 57 height 57
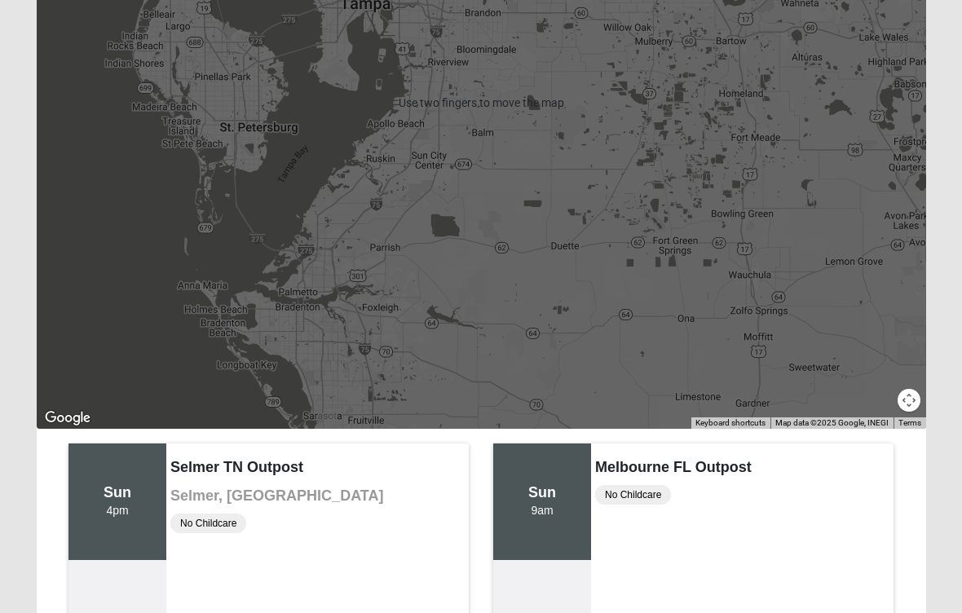
scroll to position [352, 0]
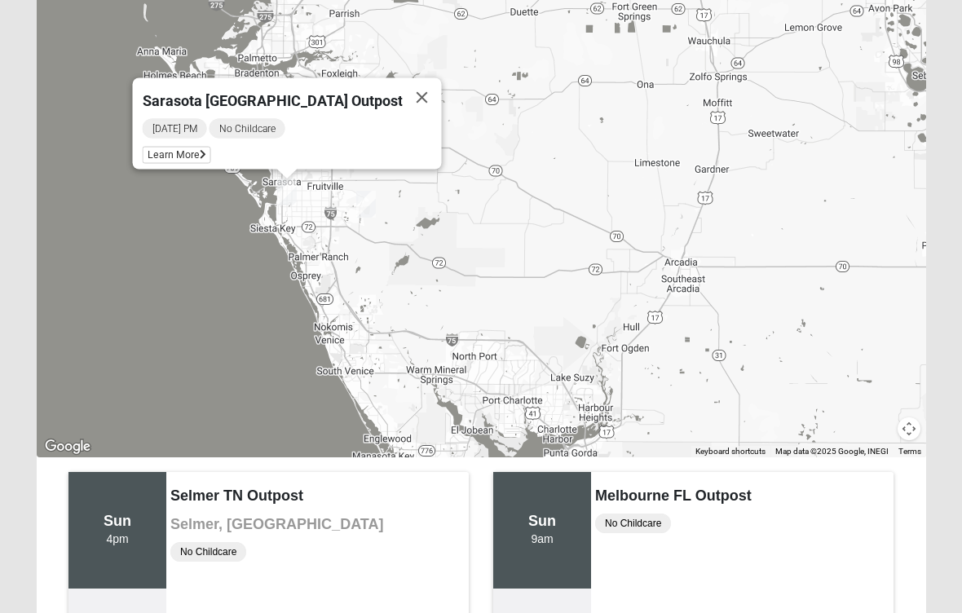
click at [232, 93] on span "Sarasota [GEOGRAPHIC_DATA] Outpost" at bounding box center [273, 100] width 260 height 17
click at [219, 140] on div "[DATE] PM No Childcare" at bounding box center [292, 128] width 299 height 23
click at [211, 164] on span "Learn More" at bounding box center [177, 155] width 69 height 17
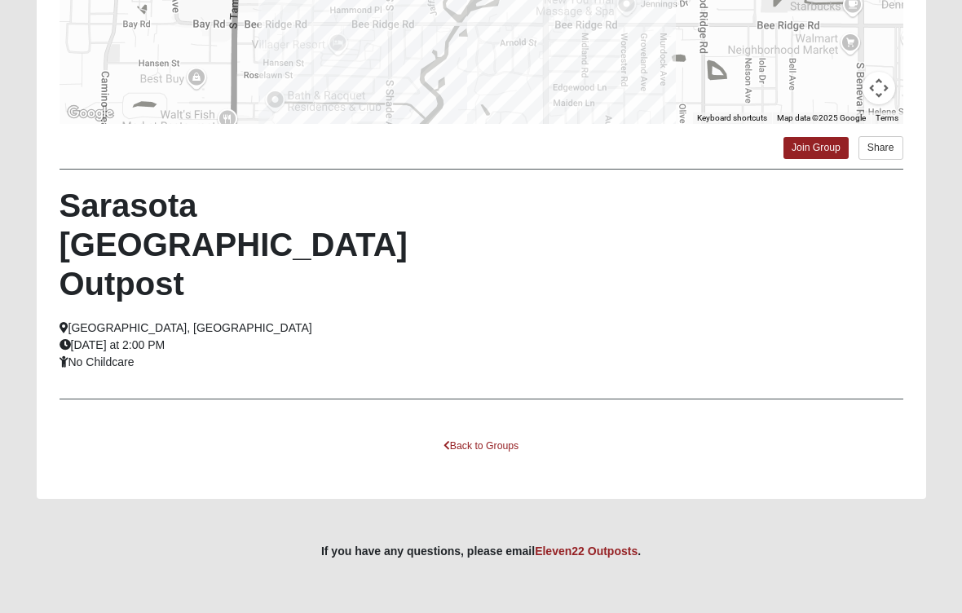
click at [823, 148] on link "Join Group" at bounding box center [816, 148] width 65 height 22
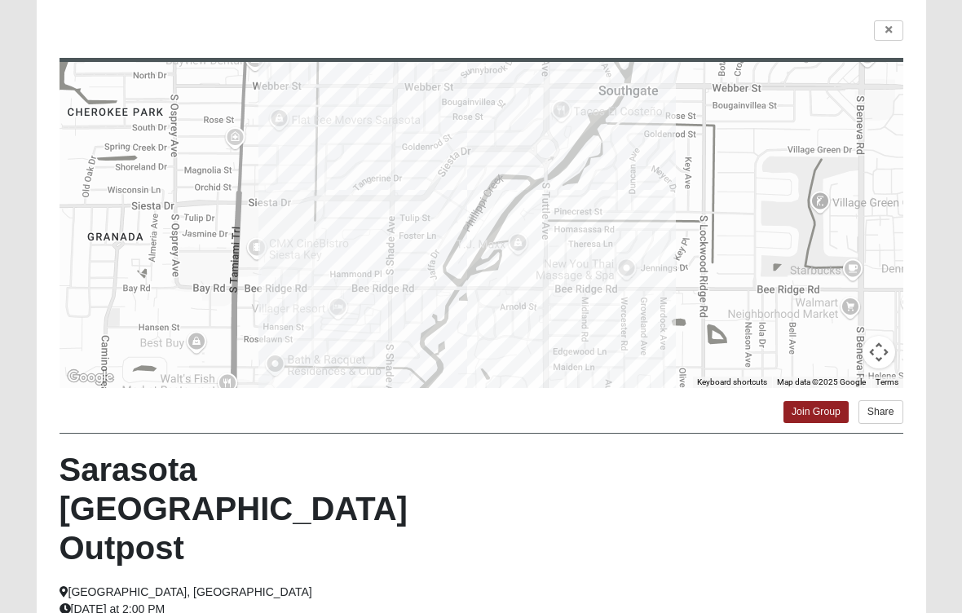
scroll to position [85, 0]
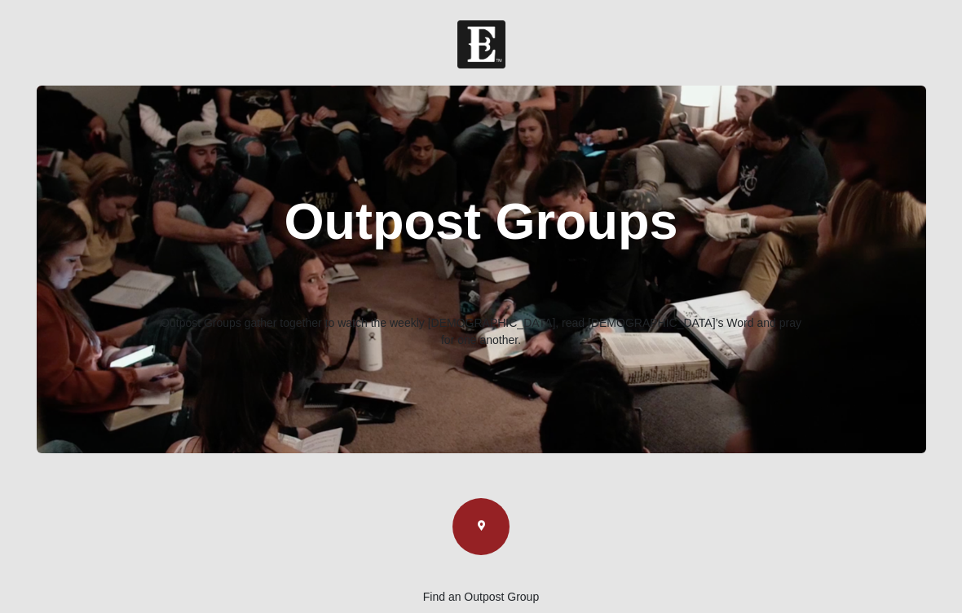
scroll to position [214, 0]
